Goal: Information Seeking & Learning: Check status

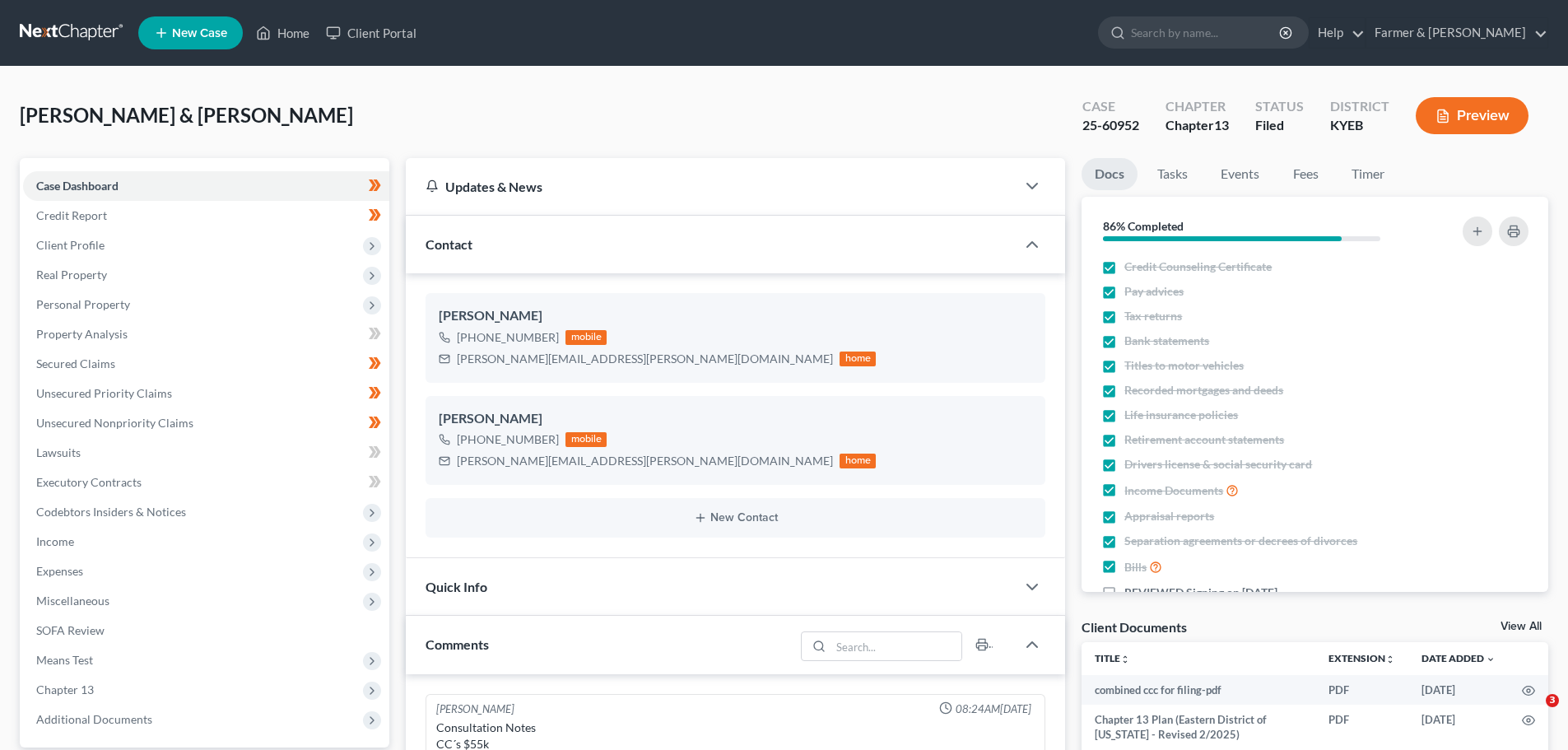
click at [295, 45] on link "Home" at bounding box center [282, 33] width 70 height 30
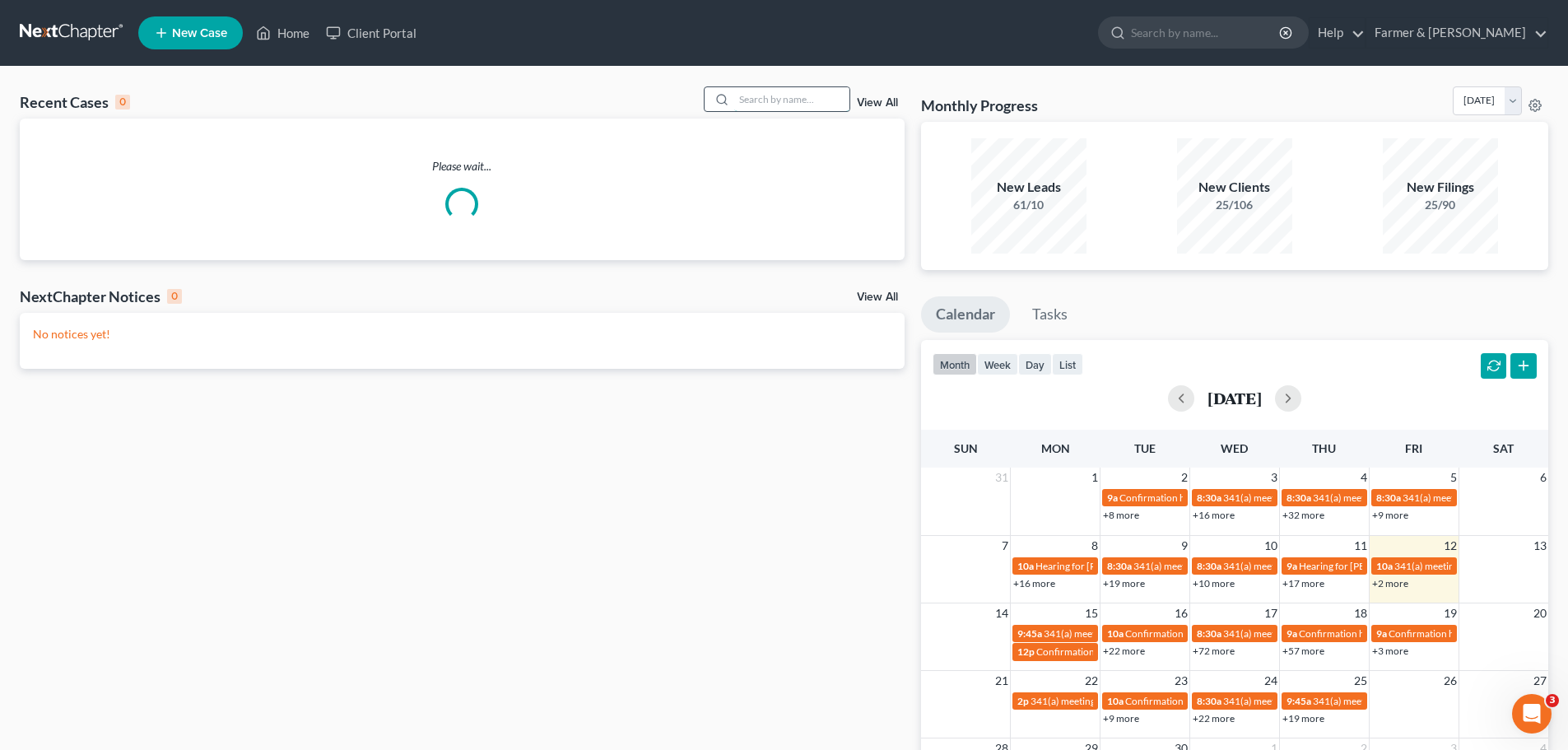
click at [791, 96] on input "search" at bounding box center [792, 100] width 115 height 24
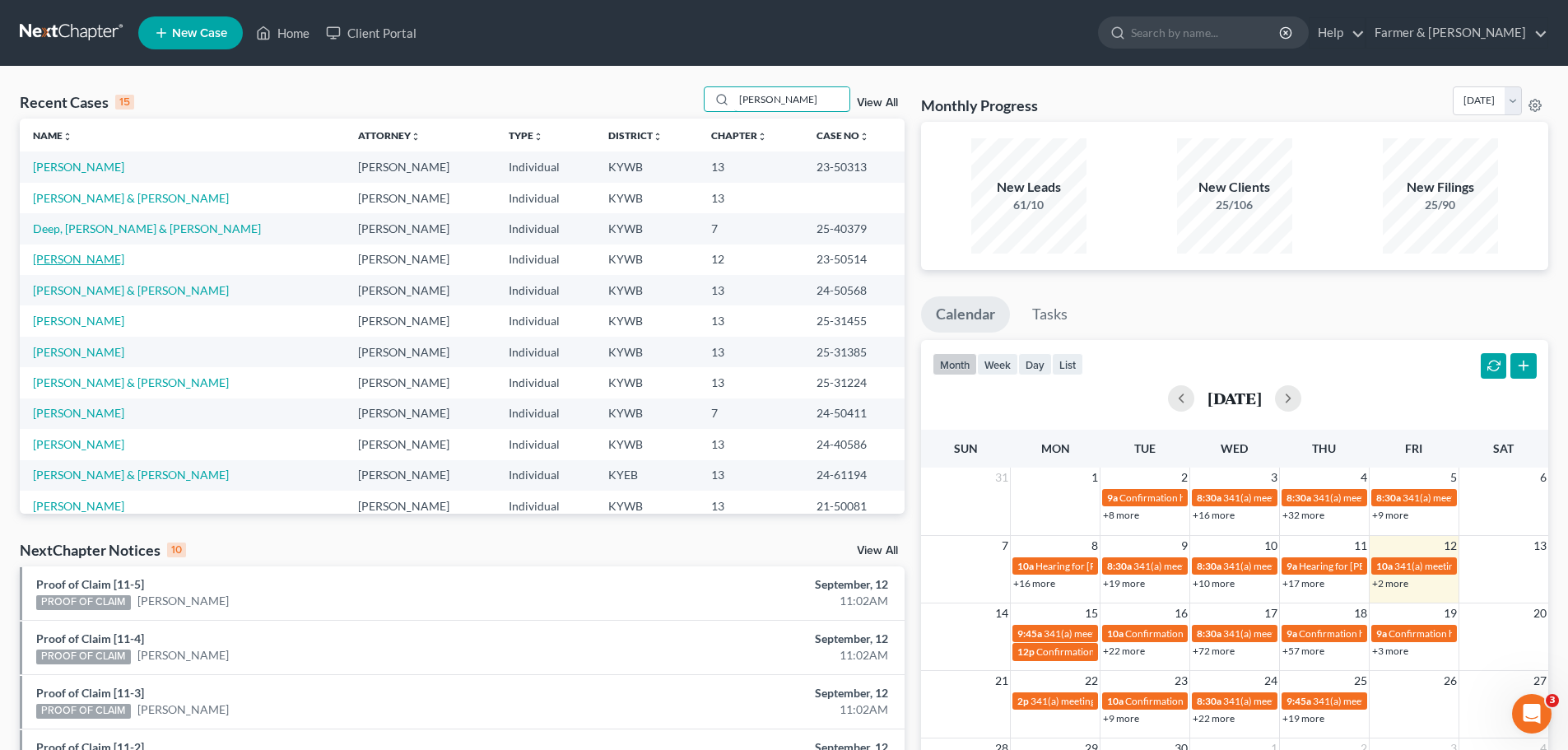
type input "[PERSON_NAME]"
click at [97, 253] on link "[PERSON_NAME]" at bounding box center [78, 259] width 91 height 14
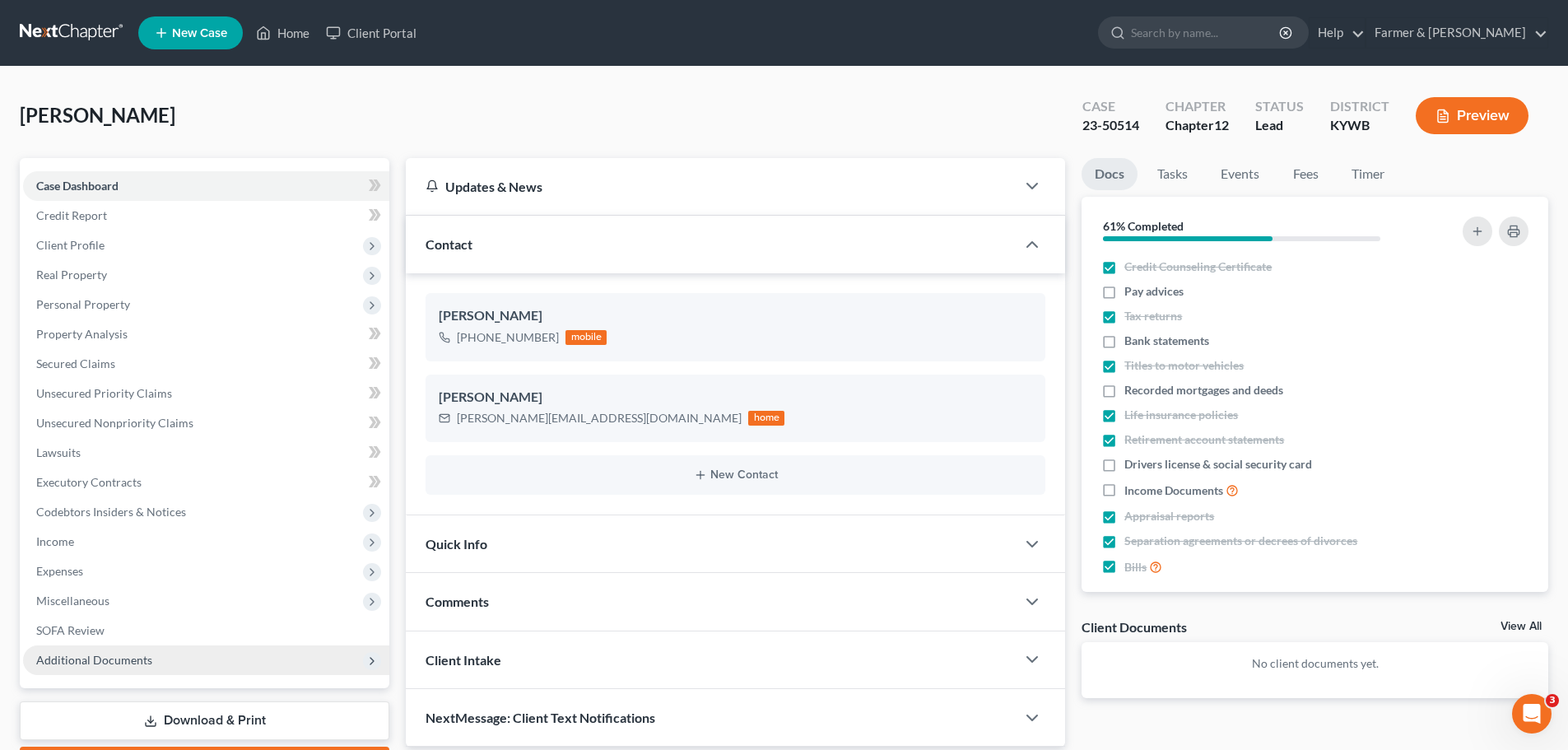
click at [132, 663] on span "Additional Documents" at bounding box center [94, 660] width 116 height 14
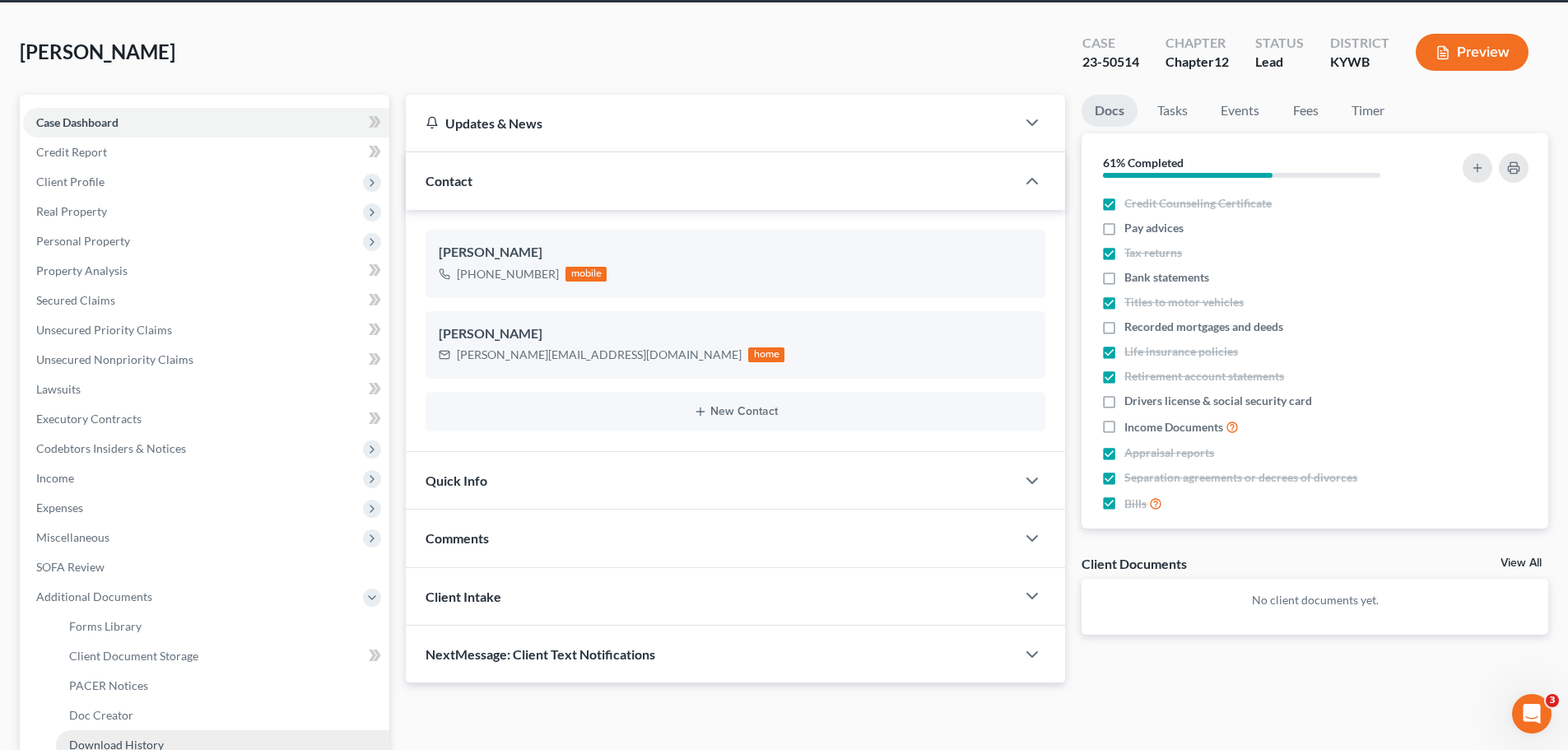
scroll to position [244, 0]
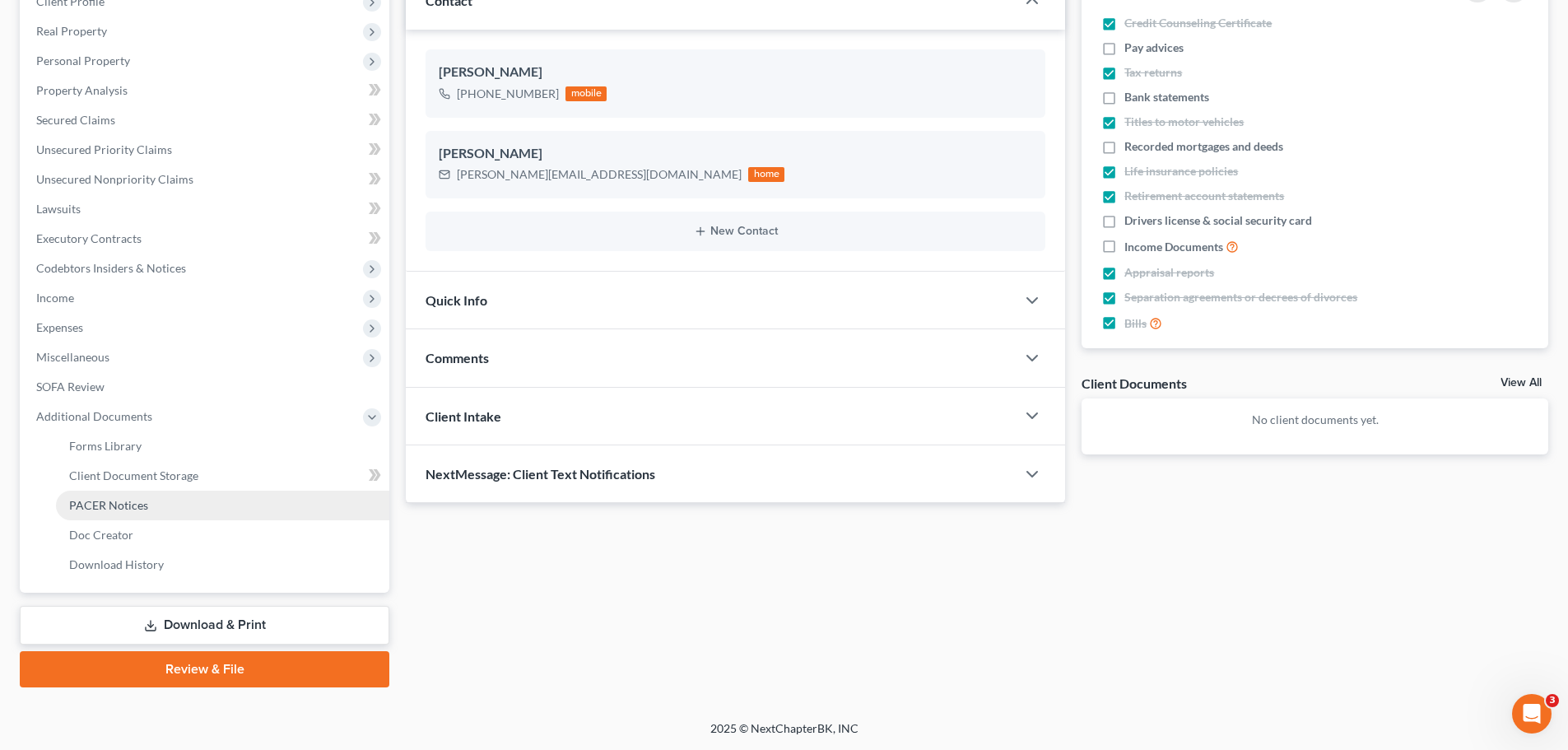
click at [131, 495] on link "PACER Notices" at bounding box center [223, 506] width 333 height 30
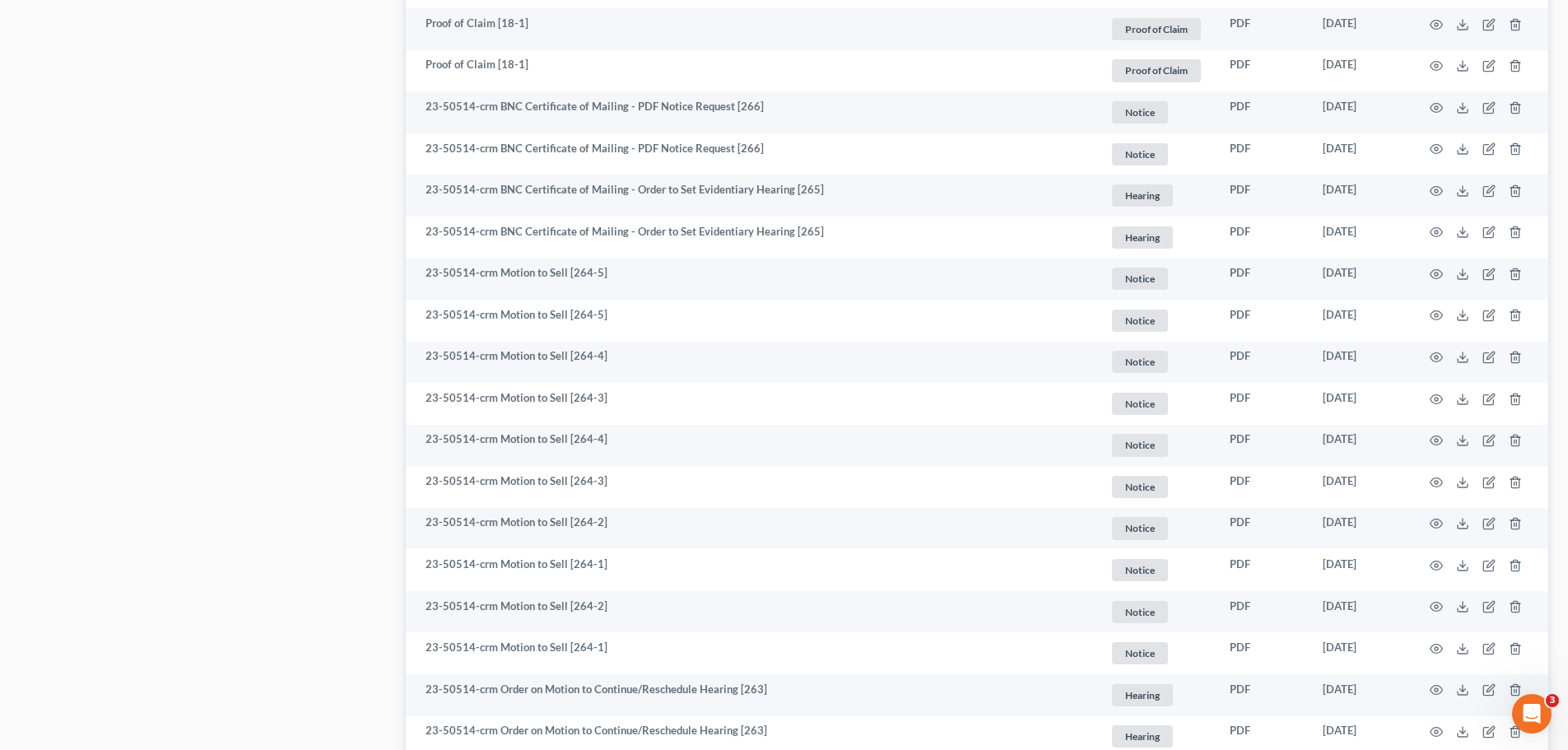
scroll to position [1895, 0]
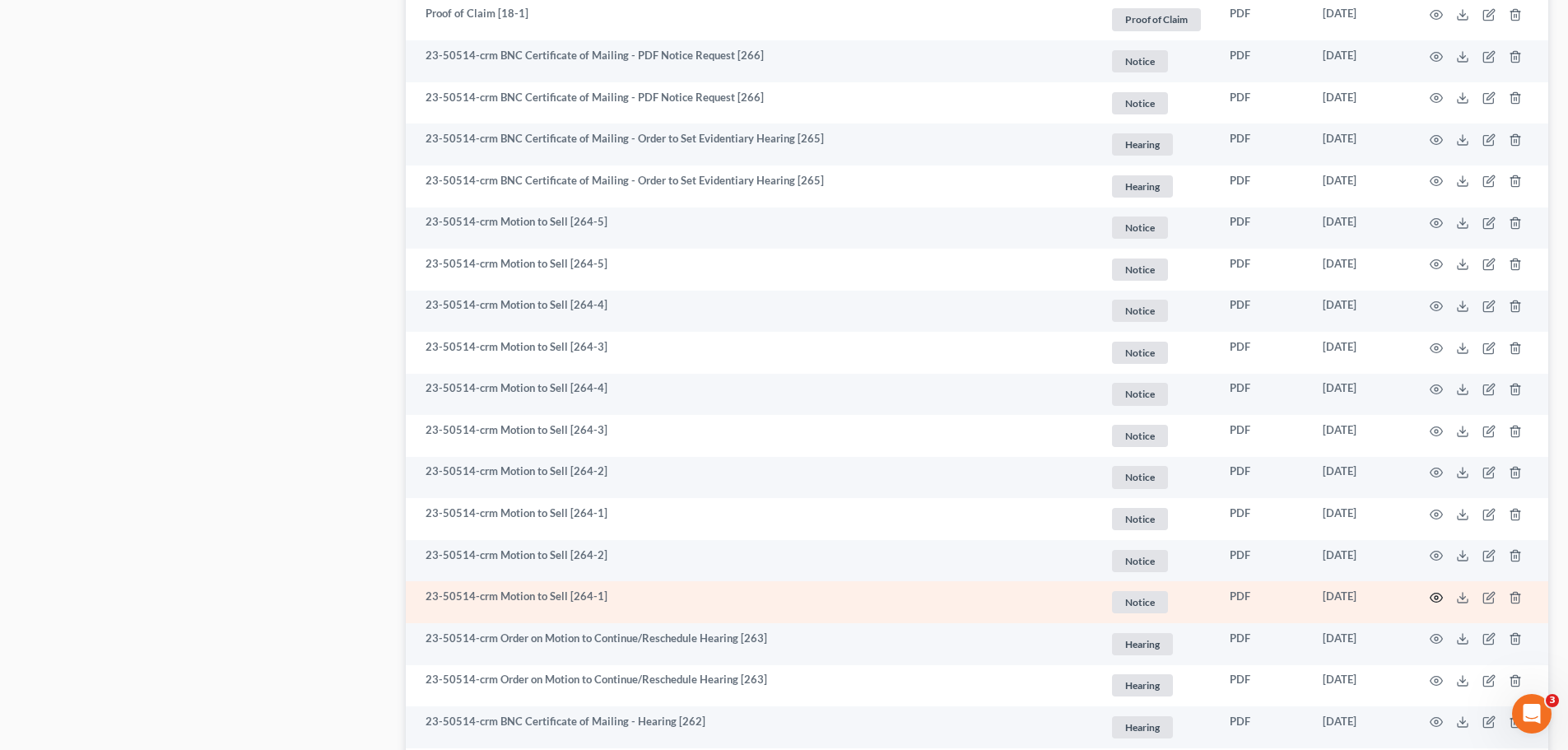
click at [1437, 596] on circle "button" at bounding box center [1437, 598] width 4 height 4
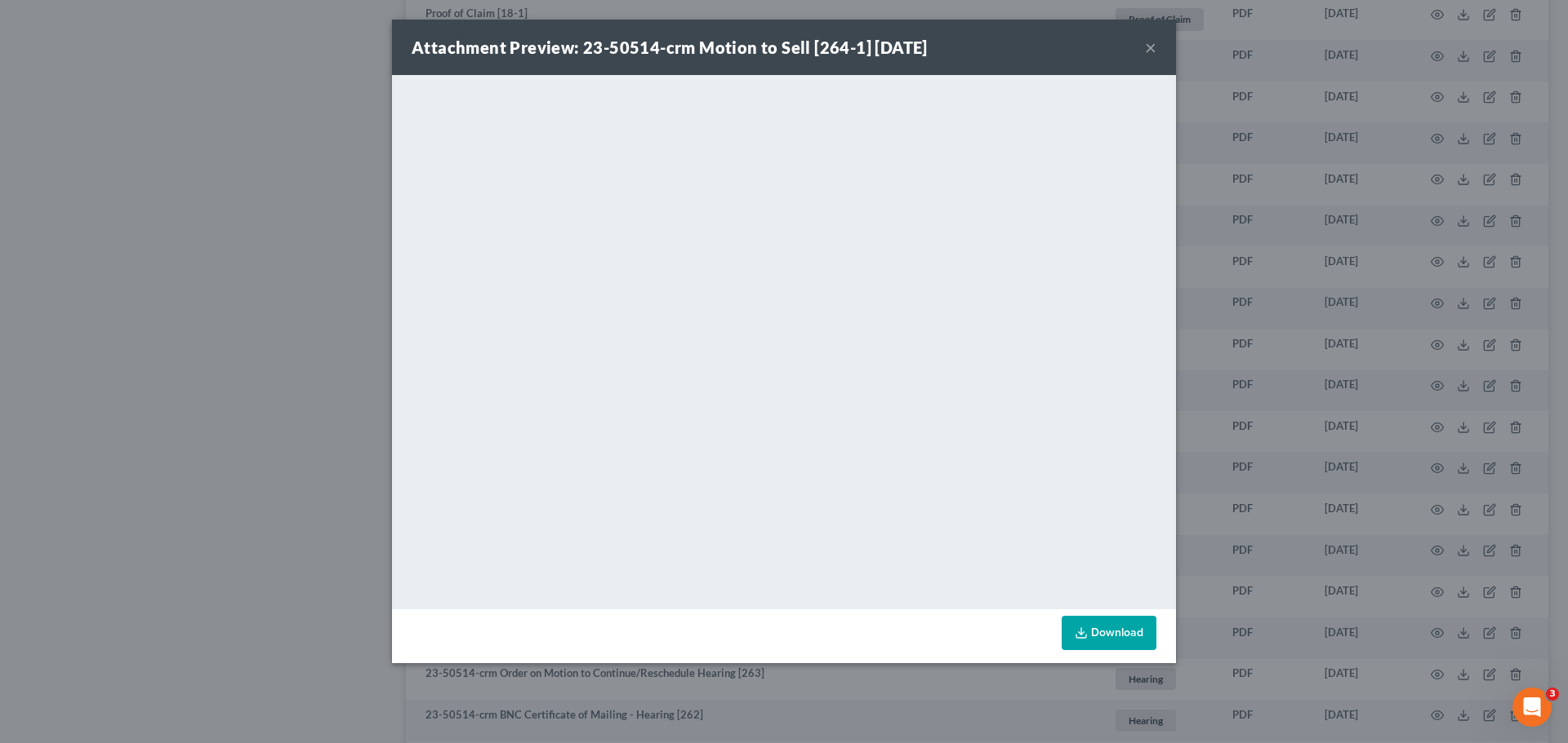
click at [1149, 48] on button "×" at bounding box center [1151, 47] width 11 height 19
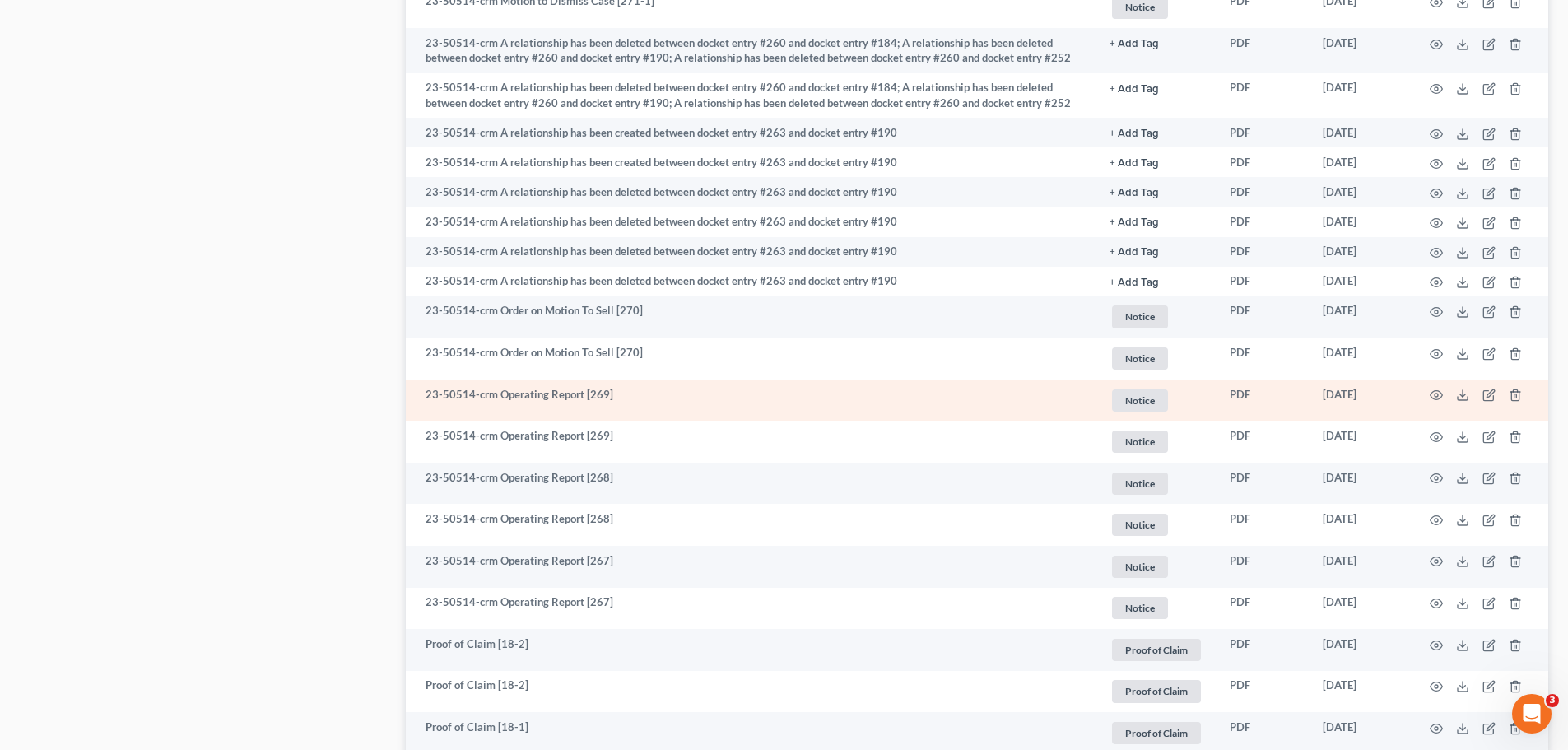
scroll to position [1168, 0]
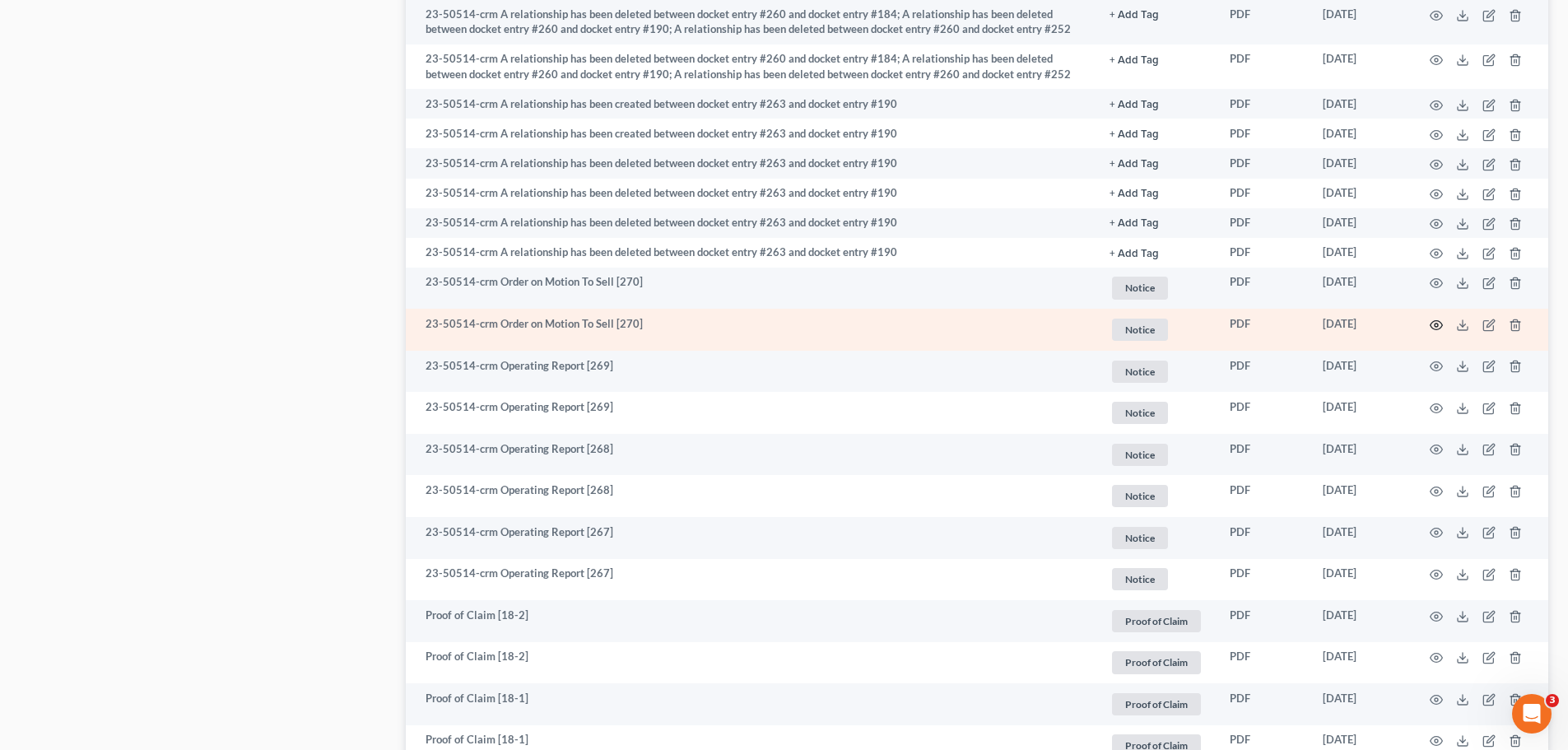
click at [1432, 322] on icon "button" at bounding box center [1437, 325] width 12 height 9
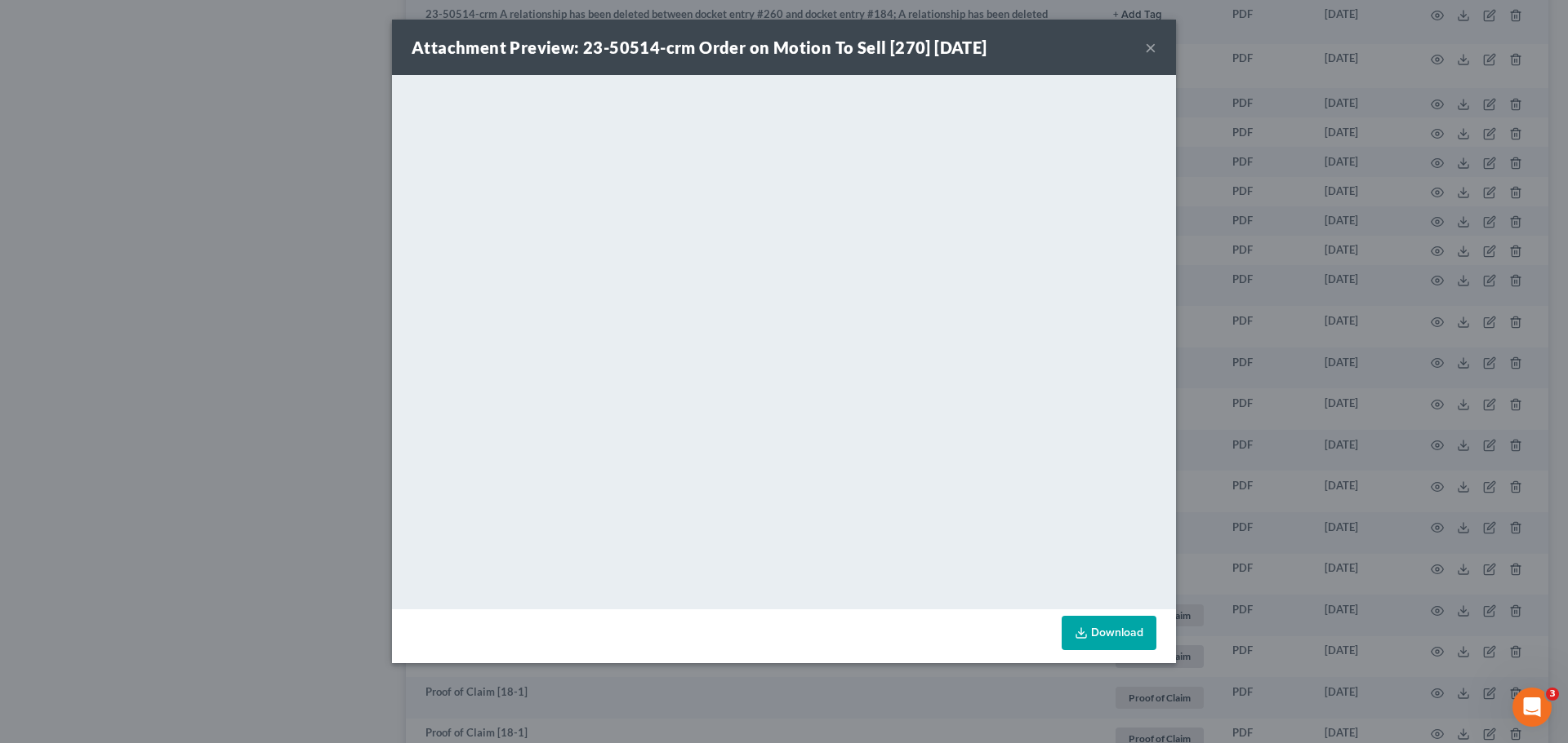
click at [1148, 48] on button "×" at bounding box center [1151, 47] width 11 height 19
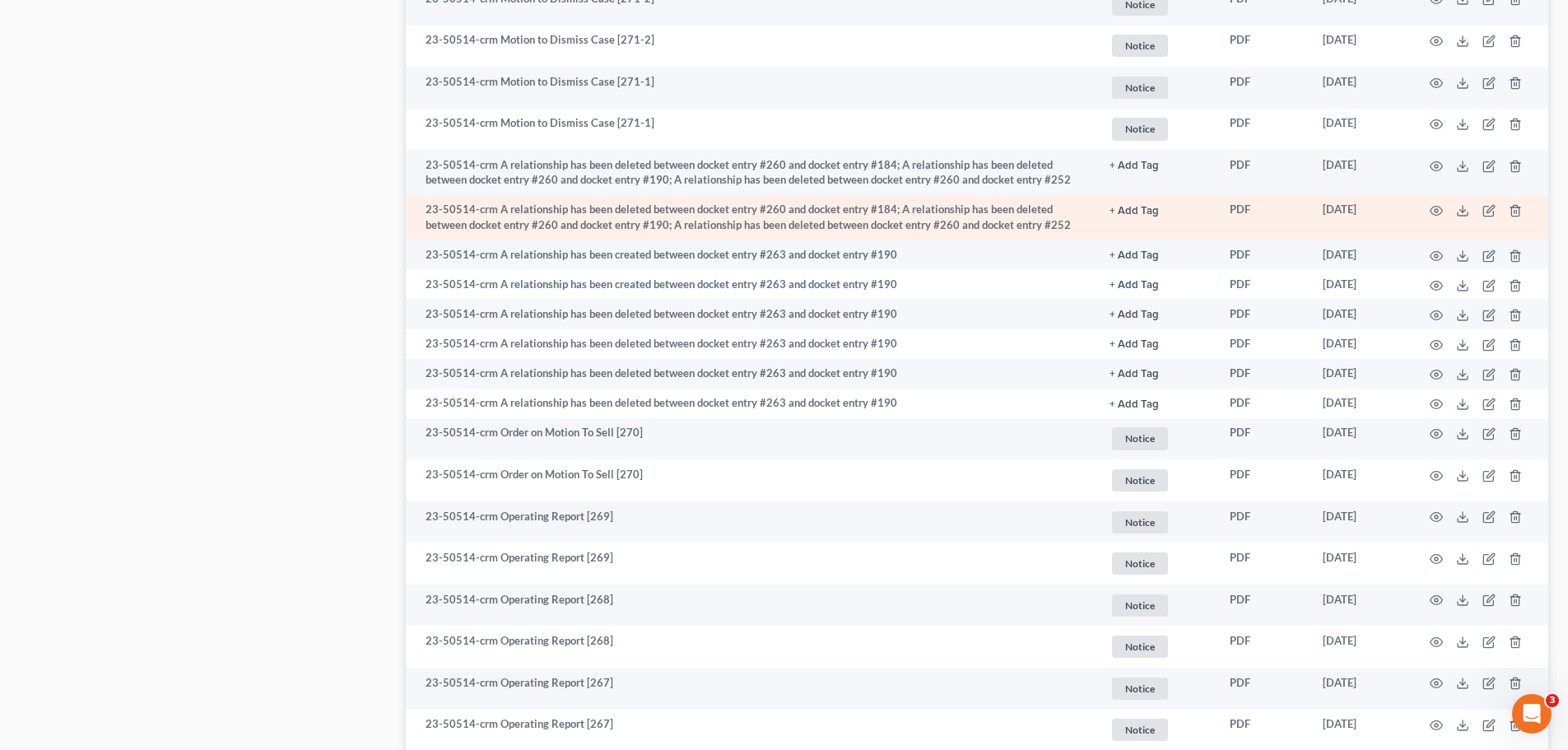
scroll to position [1070, 0]
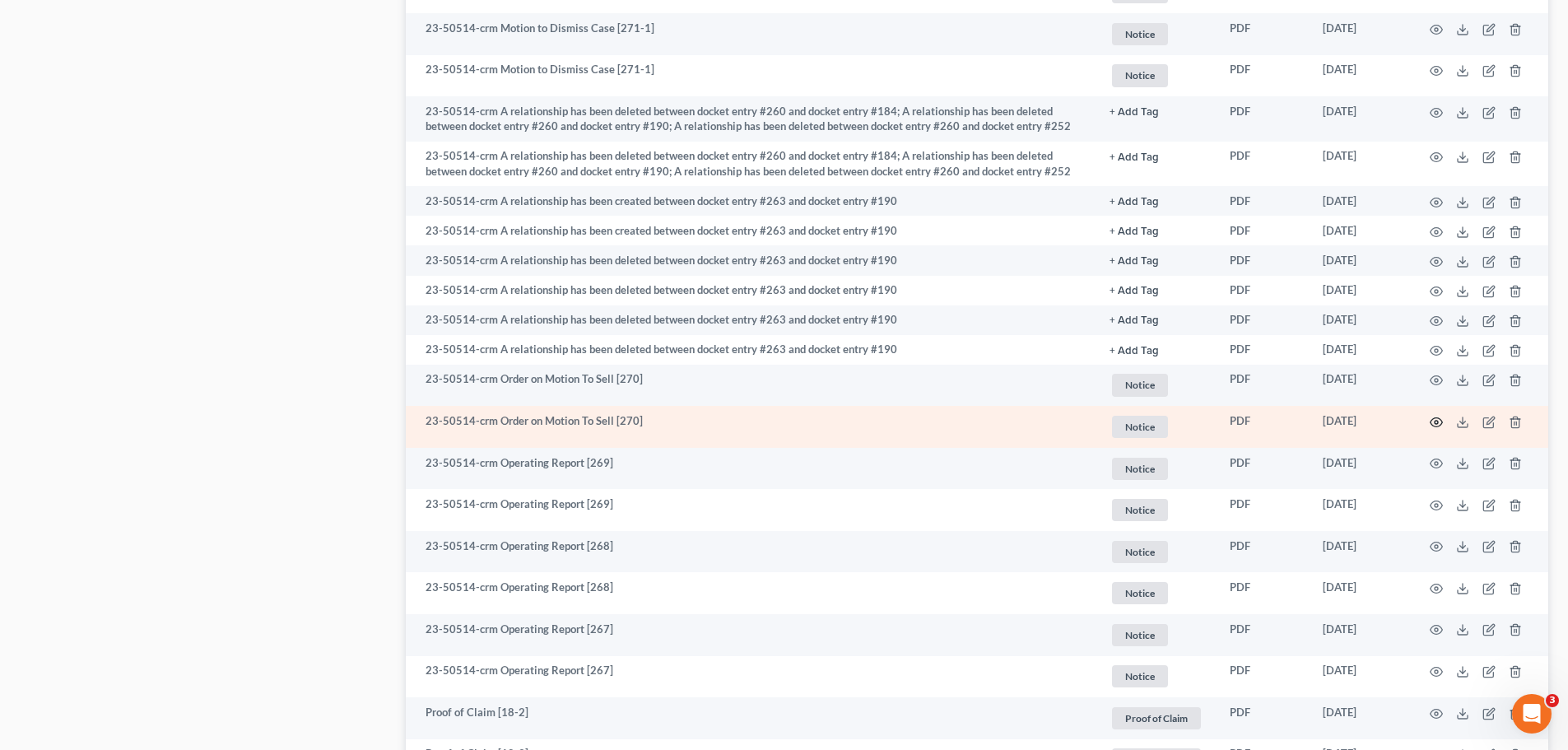
click at [1436, 420] on icon "button" at bounding box center [1437, 422] width 13 height 13
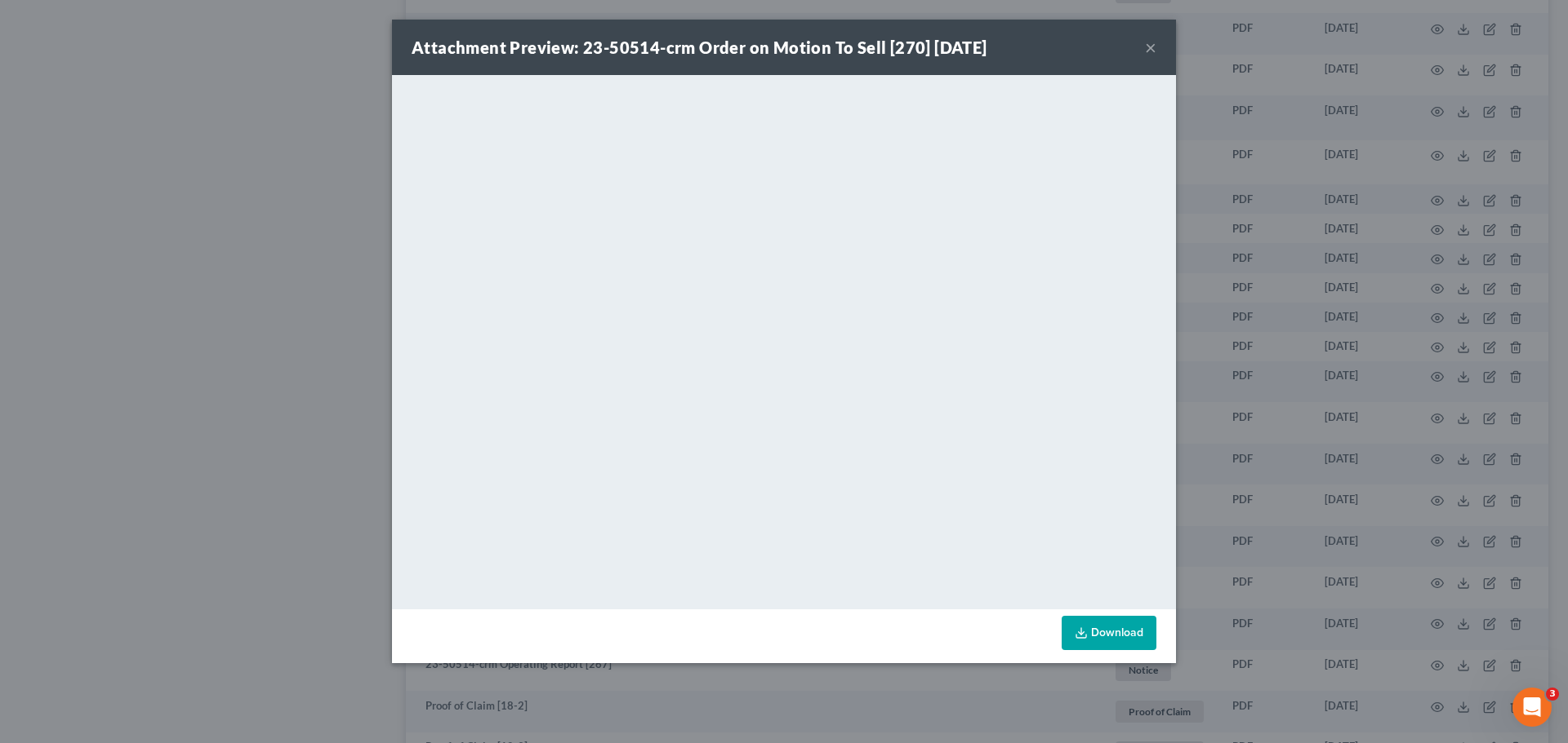
click at [1148, 47] on button "×" at bounding box center [1151, 47] width 11 height 19
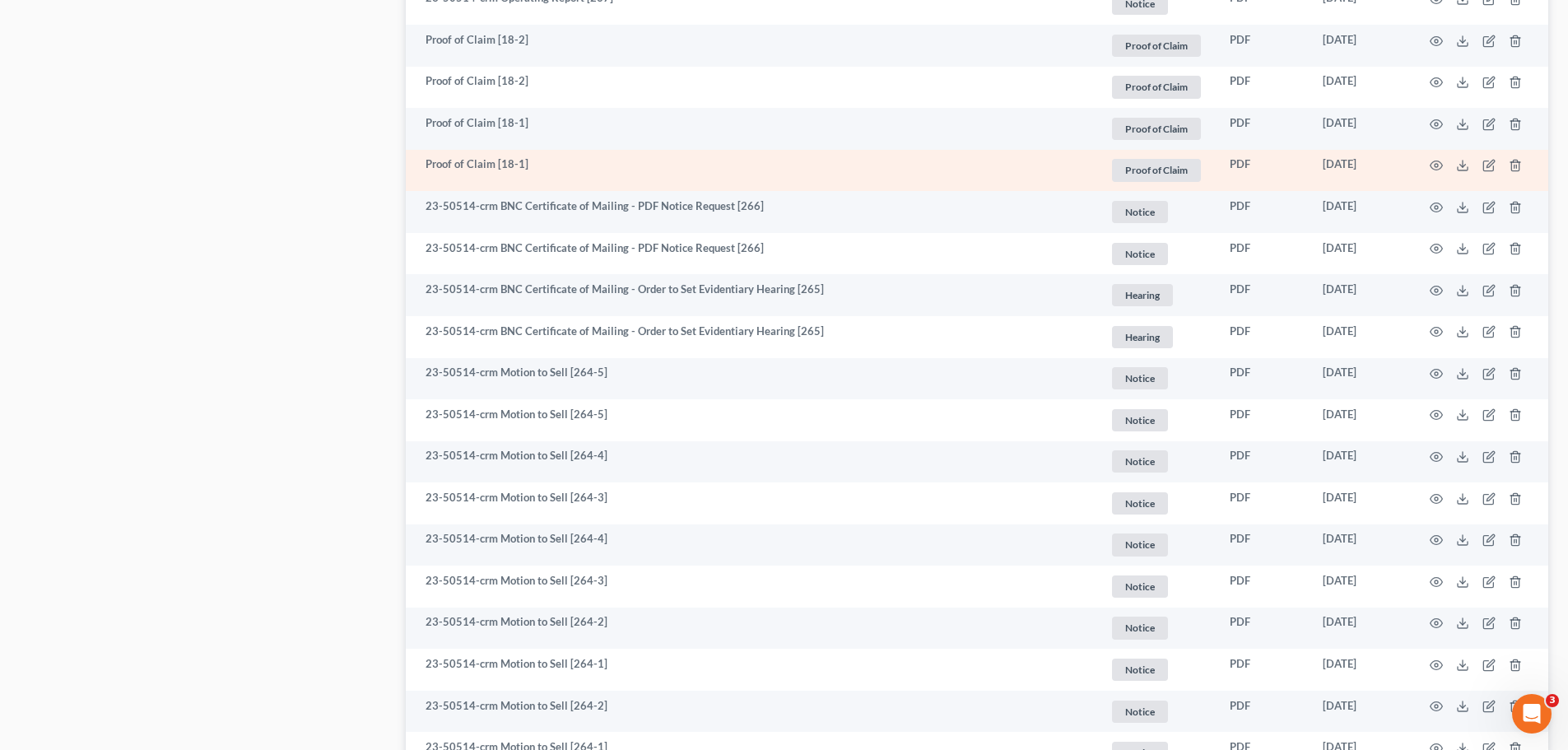
scroll to position [1895, 0]
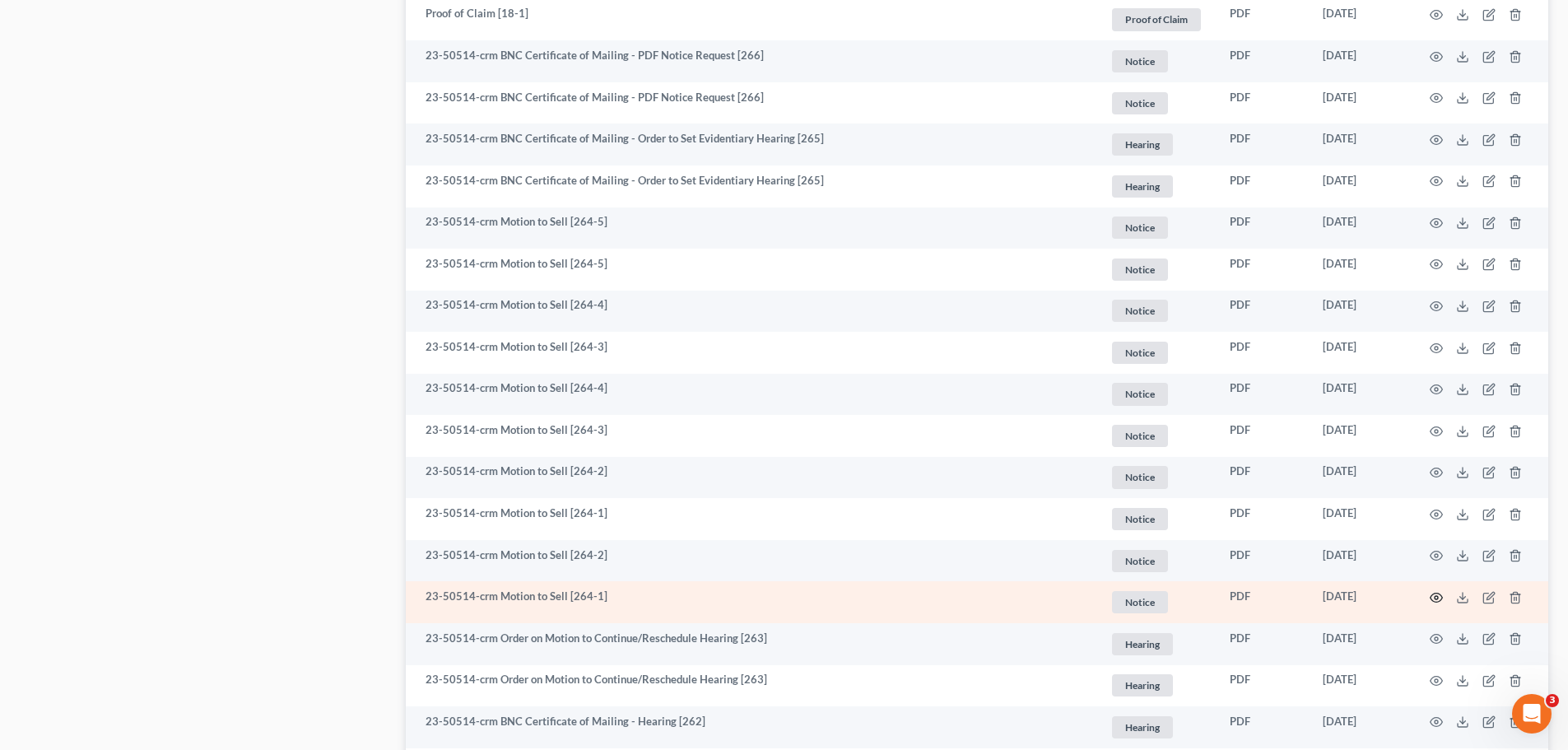
click at [1438, 593] on icon "button" at bounding box center [1437, 598] width 13 height 13
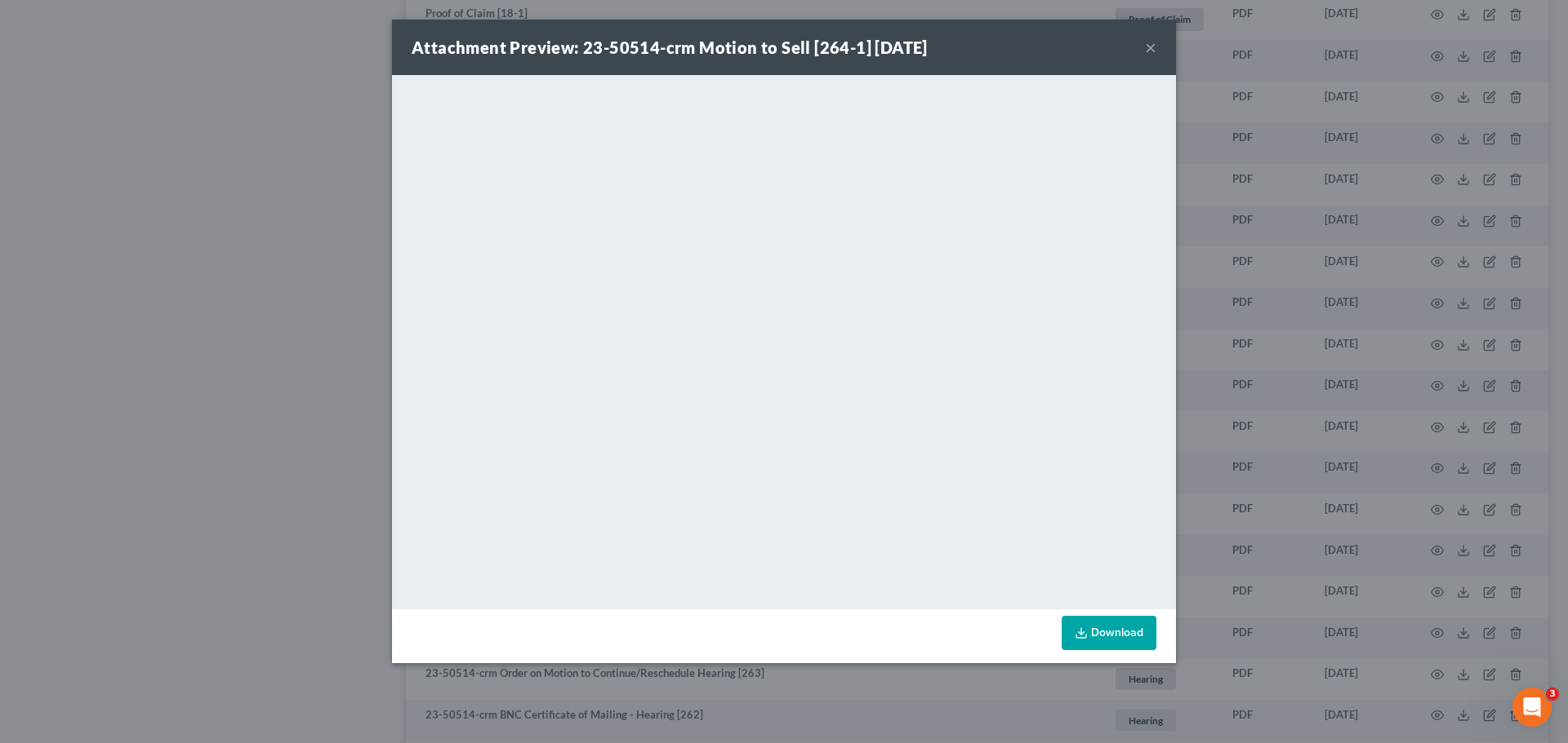
click at [1150, 45] on button "×" at bounding box center [1151, 47] width 11 height 19
